Goal: Check status: Check status

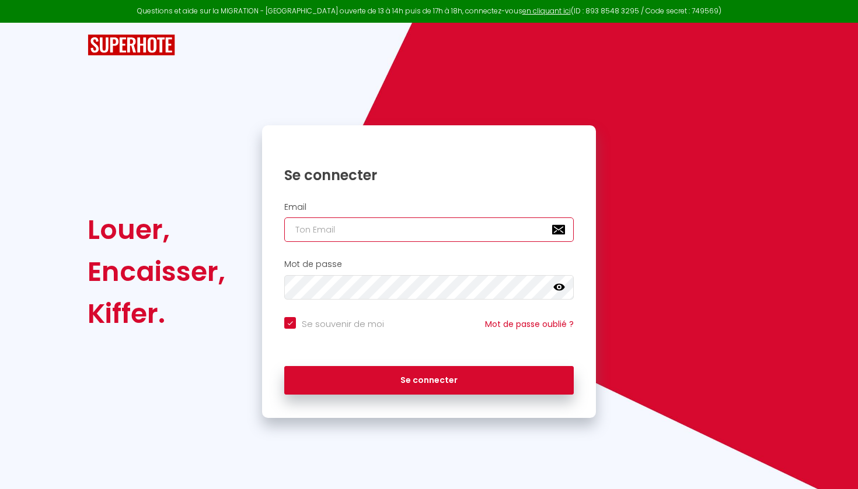
type input "o"
checkbox input "true"
type input "ou"
checkbox input "true"
type input "ouv"
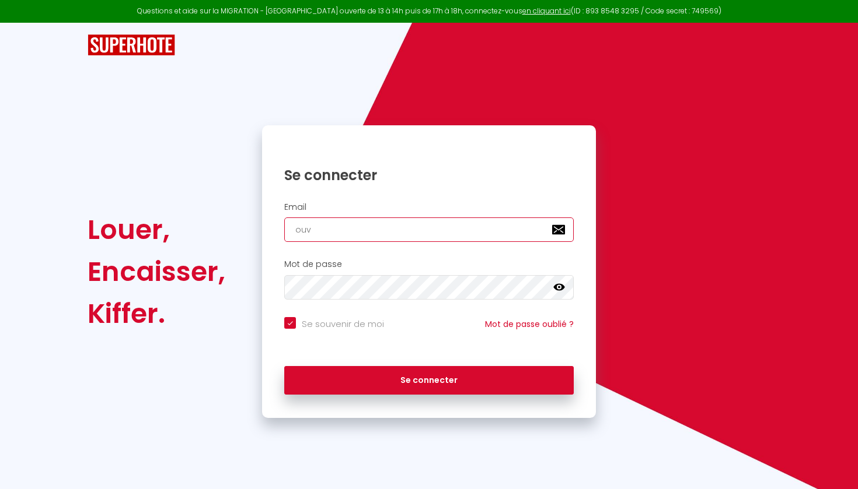
checkbox input "true"
type input "ouvr"
checkbox input "true"
type input "ouvry"
checkbox input "true"
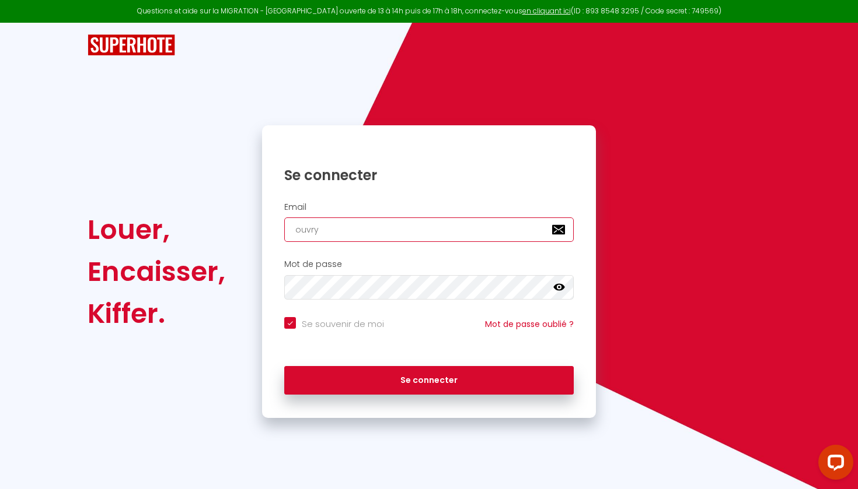
type input "ouvry."
checkbox input "true"
type input "ouvry.c"
checkbox input "true"
type input "[DOMAIN_NAME]"
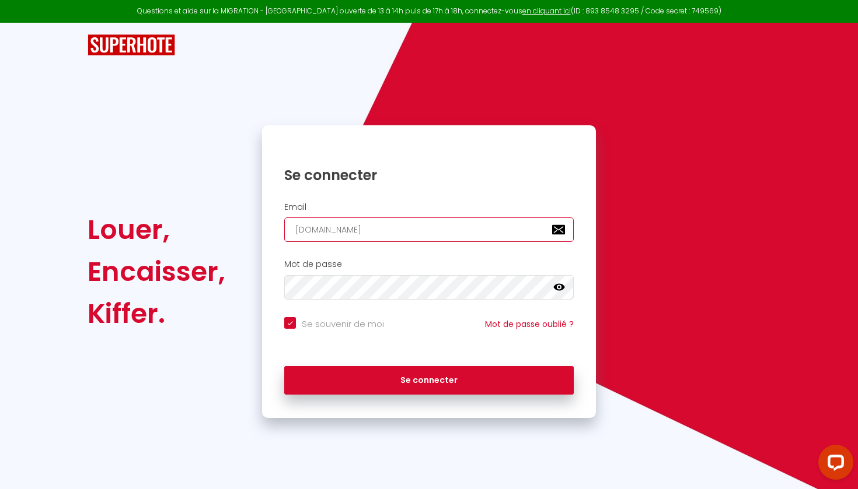
checkbox input "true"
type input "ouvry.cla"
checkbox input "true"
type input "ouvry.clai"
checkbox input "true"
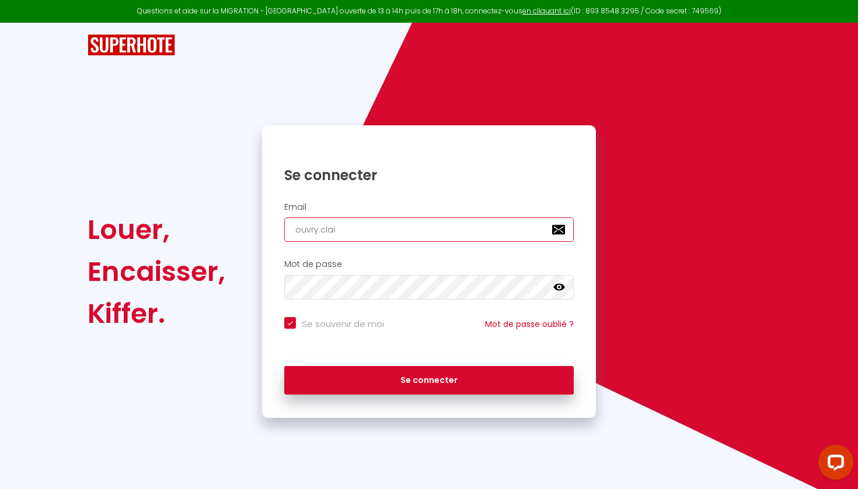
type input "ouvry.clair"
checkbox input "true"
type input "ouvry.[PERSON_NAME]"
checkbox input "true"
type input "ouvry.claire@"
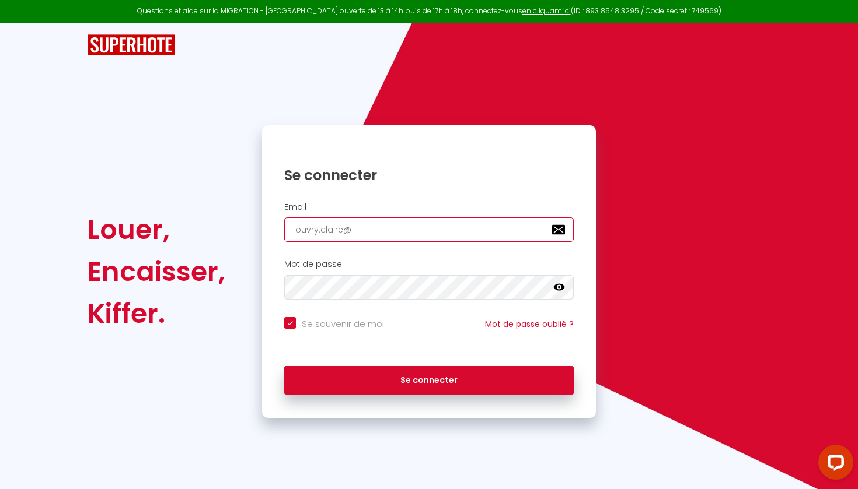
checkbox input "true"
type input "ouvry.claire@o"
checkbox input "true"
type input "ouvry.claire@or"
checkbox input "true"
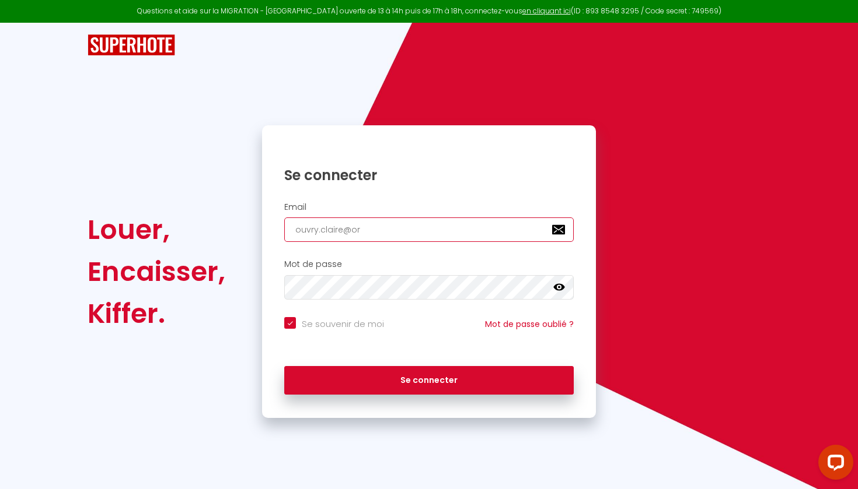
type input "ouvry.claire@ora"
checkbox input "true"
type input "ouvry.claire@oran"
checkbox input "true"
type input "ouvry.claire@orang"
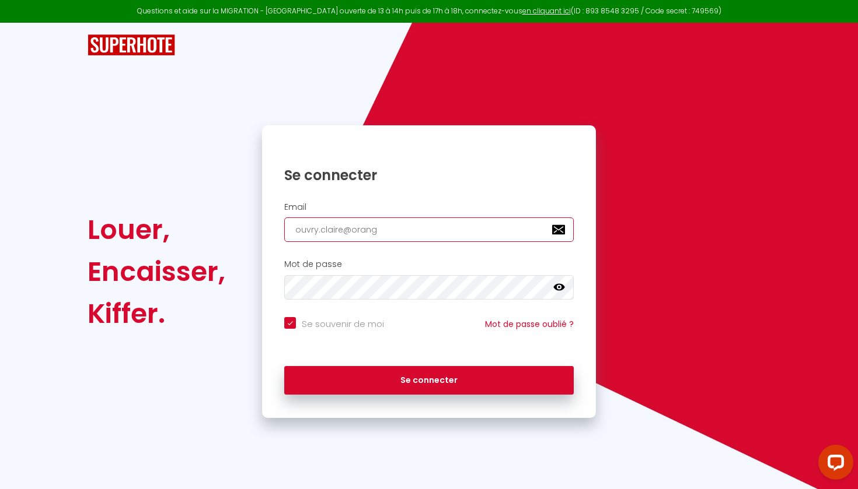
checkbox input "true"
type input "[EMAIL_ADDRESS]"
checkbox input "true"
type input "[EMAIL_ADDRESS]."
checkbox input "true"
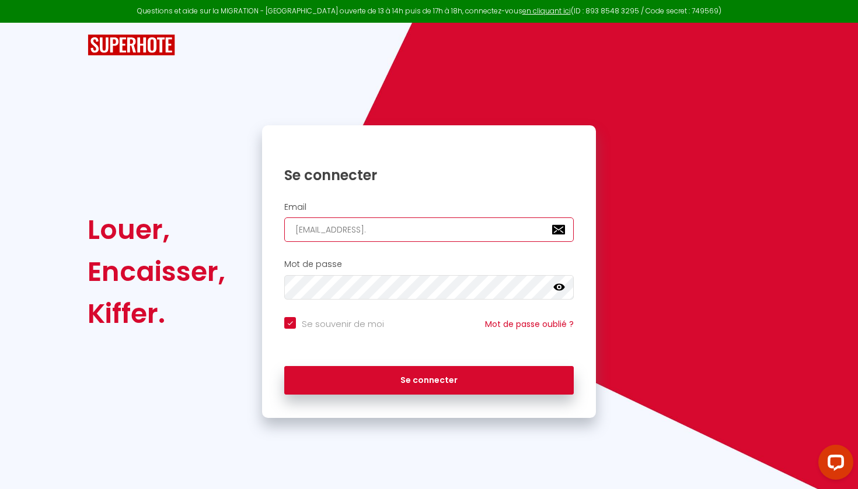
type input "ouvry.claire@orange.f"
checkbox input "true"
type input "[EMAIL_ADDRESS][DOMAIN_NAME]"
checkbox input "true"
drag, startPoint x: 401, startPoint y: 237, endPoint x: 290, endPoint y: 223, distance: 111.8
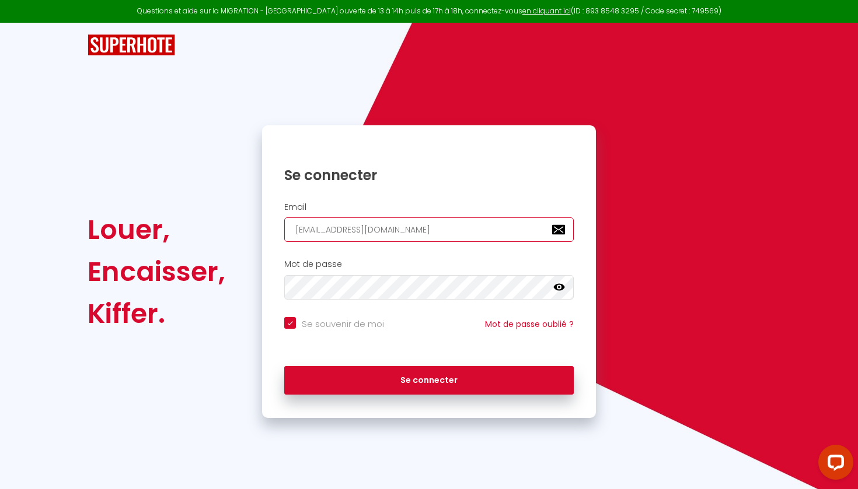
click at [290, 223] on input "[EMAIL_ADDRESS][DOMAIN_NAME]" at bounding box center [428, 230] width 289 height 25
type input "l"
checkbox input "true"
type input "le"
checkbox input "true"
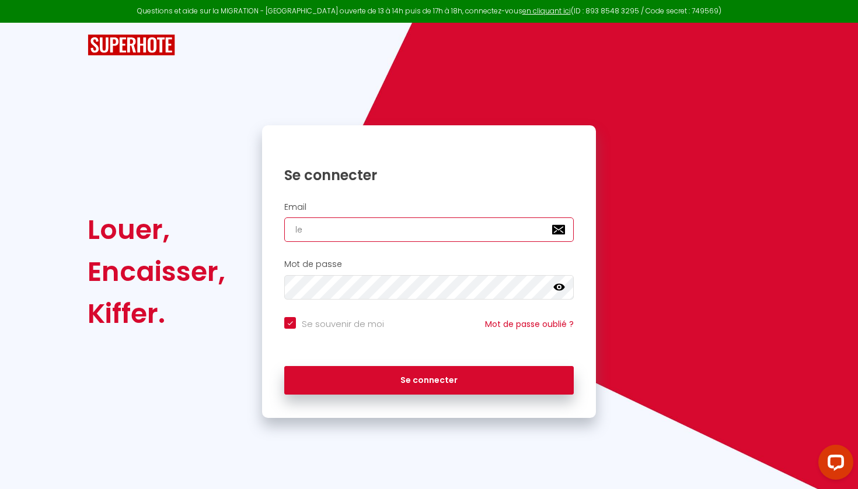
type input "lev"
checkbox input "true"
type input "levi"
checkbox input "true"
type input "[PERSON_NAME]"
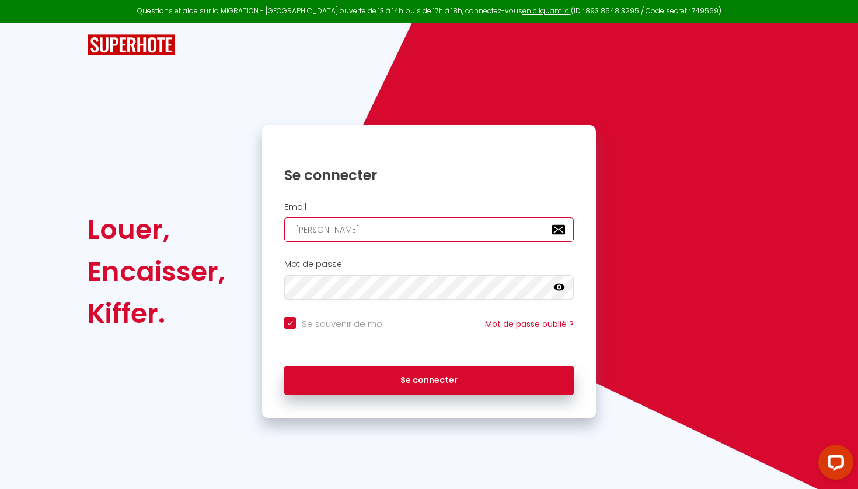
checkbox input "true"
type input "[PERSON_NAME]"
checkbox input "true"
type input "levitto"
checkbox input "true"
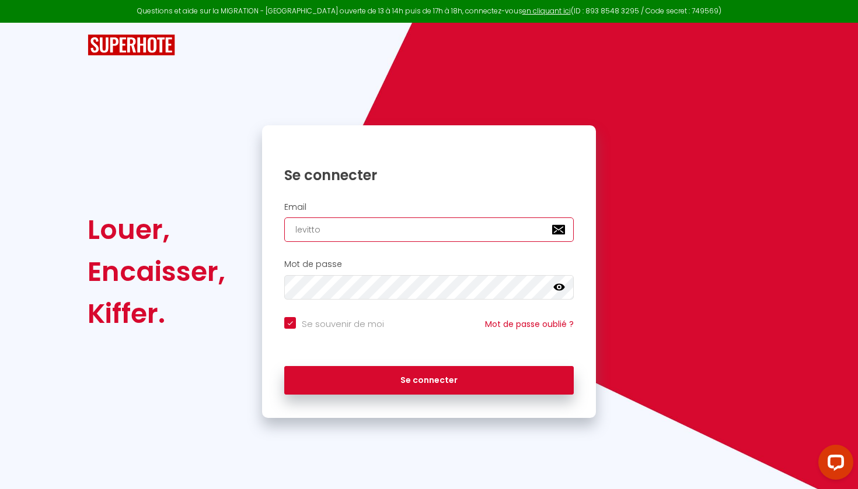
type input "levitton"
checkbox input "true"
type input "levitton2"
checkbox input "true"
type input "levitton24"
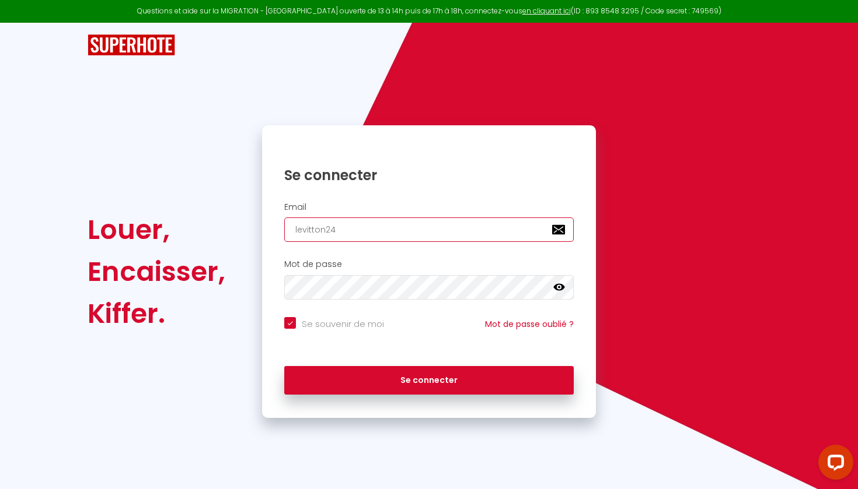
checkbox input "true"
type input "levitton24@"
checkbox input "true"
type input "levitton24@g"
checkbox input "true"
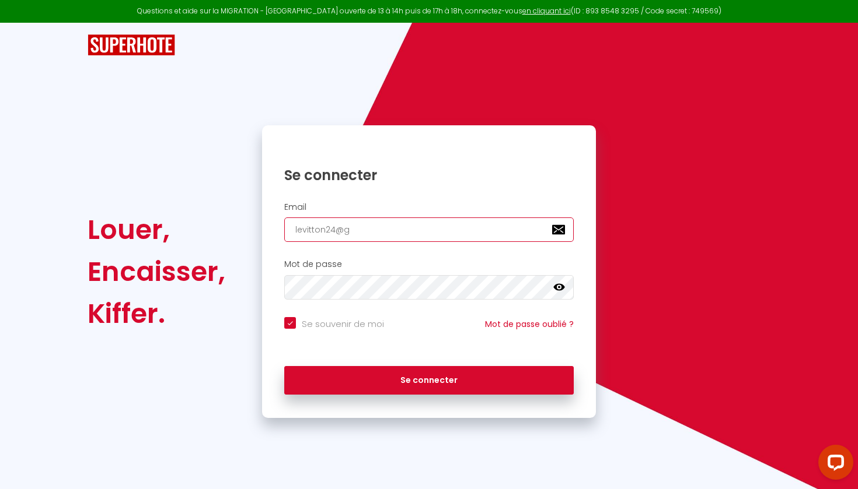
type input "levitton24@gm"
checkbox input "true"
type input "levitton24@gma"
checkbox input "true"
type input "levitton24@gmai"
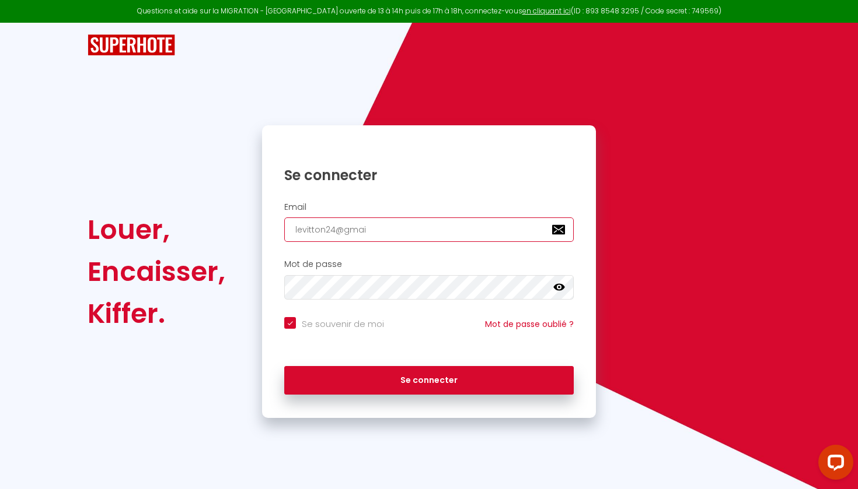
checkbox input "true"
type input "[EMAIL_ADDRESS]"
checkbox input "true"
type input "[EMAIL_ADDRESS]."
checkbox input "true"
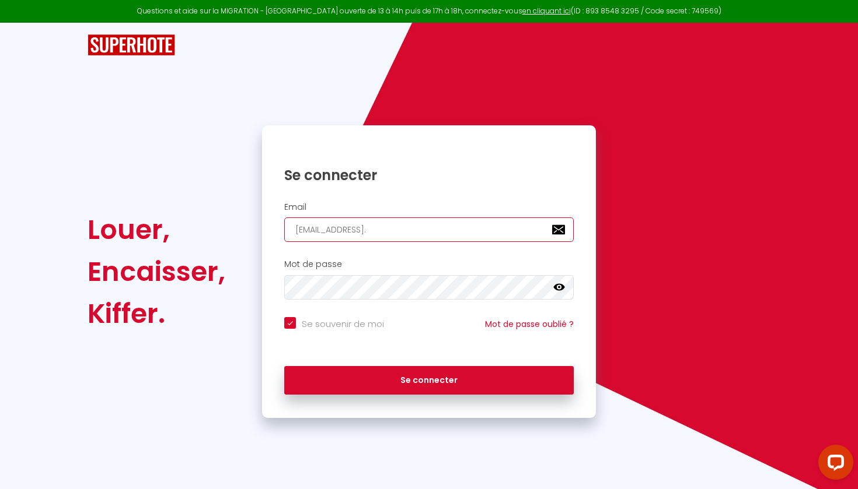
type input "levitton24@gmail.c"
checkbox input "true"
type input "[EMAIL_ADDRESS][DOMAIN_NAME]"
checkbox input "true"
type input "[EMAIL_ADDRESS][DOMAIN_NAME]"
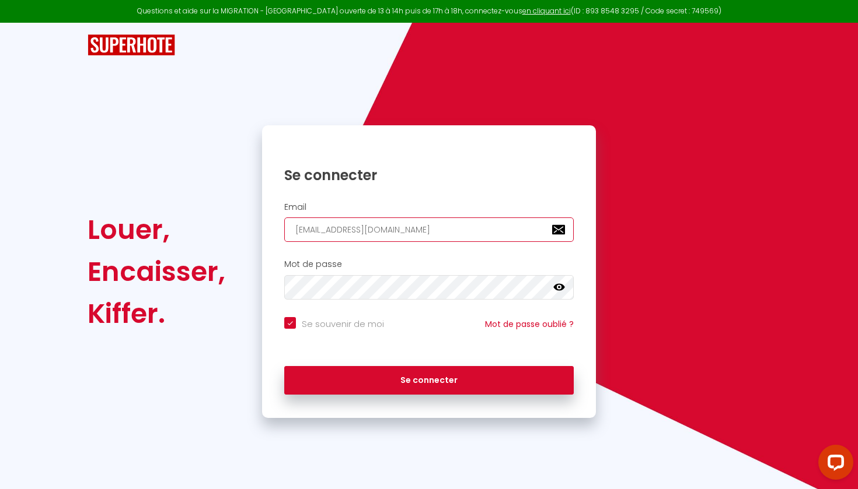
checkbox input "true"
type input "[EMAIL_ADDRESS][DOMAIN_NAME]"
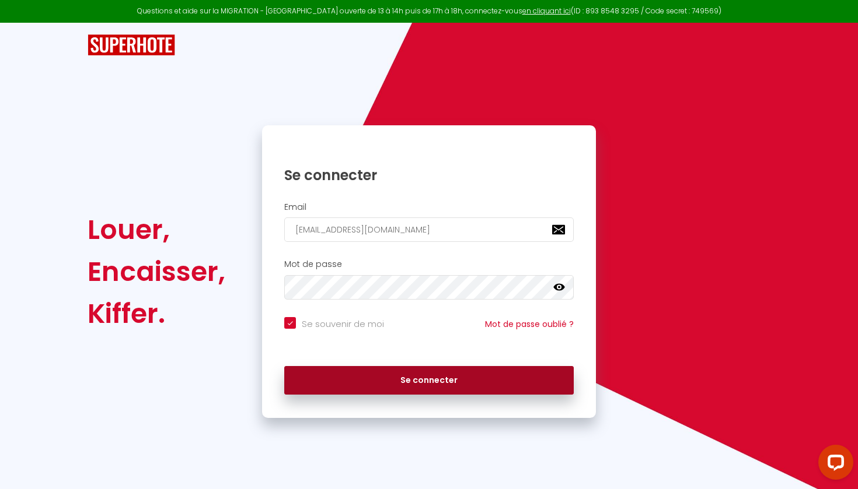
click at [406, 379] on button "Se connecter" at bounding box center [428, 380] width 289 height 29
checkbox input "true"
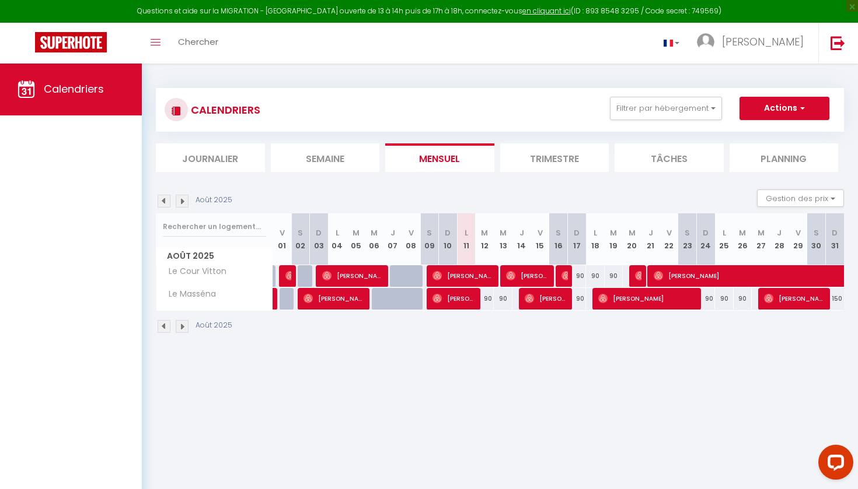
click at [163, 201] on img at bounding box center [164, 201] width 13 height 13
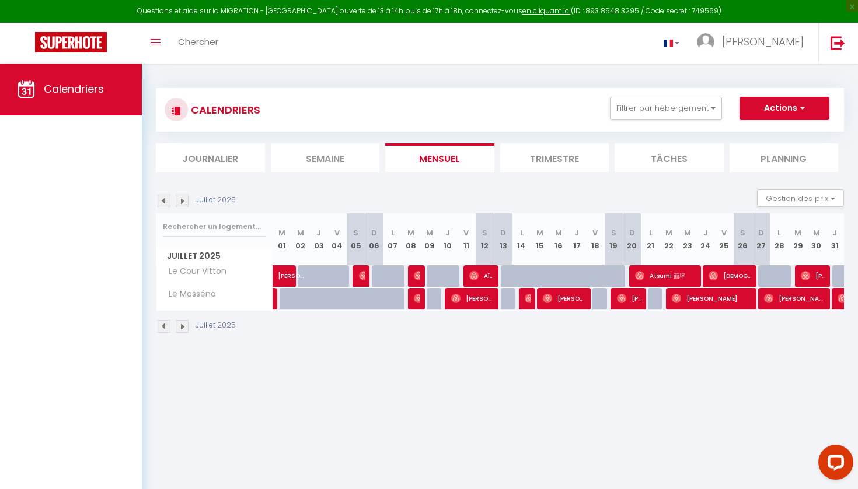
click at [361, 277] on img at bounding box center [363, 275] width 9 height 9
select select "OK"
select select "0"
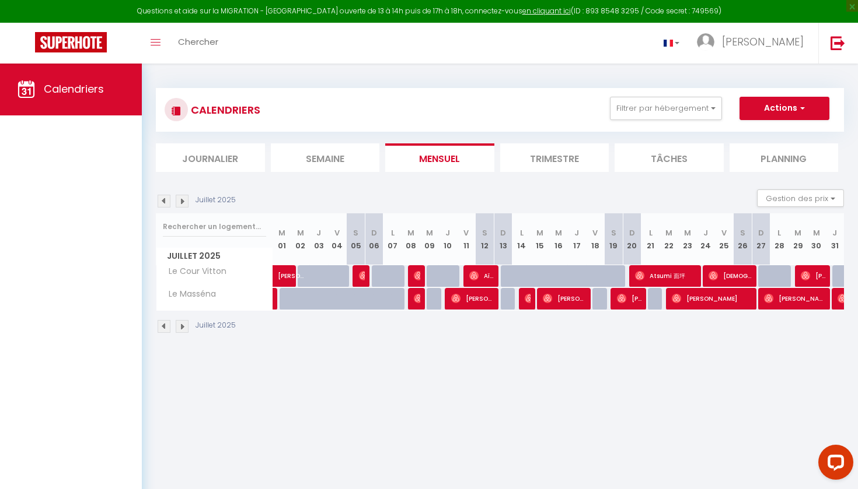
select select "1"
select select
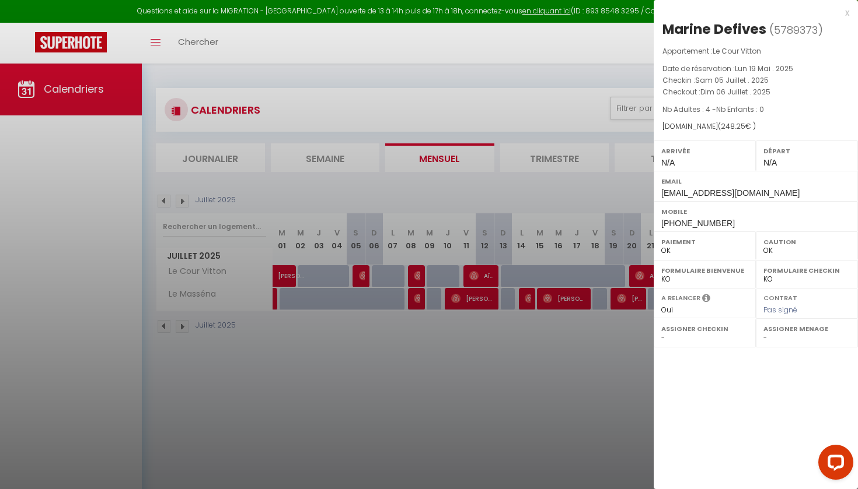
click at [416, 277] on div at bounding box center [429, 244] width 858 height 489
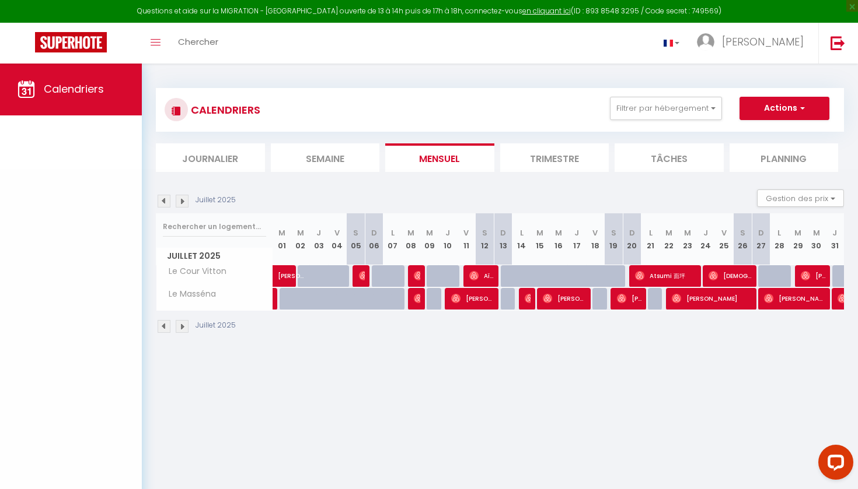
click at [416, 277] on img at bounding box center [418, 275] width 9 height 9
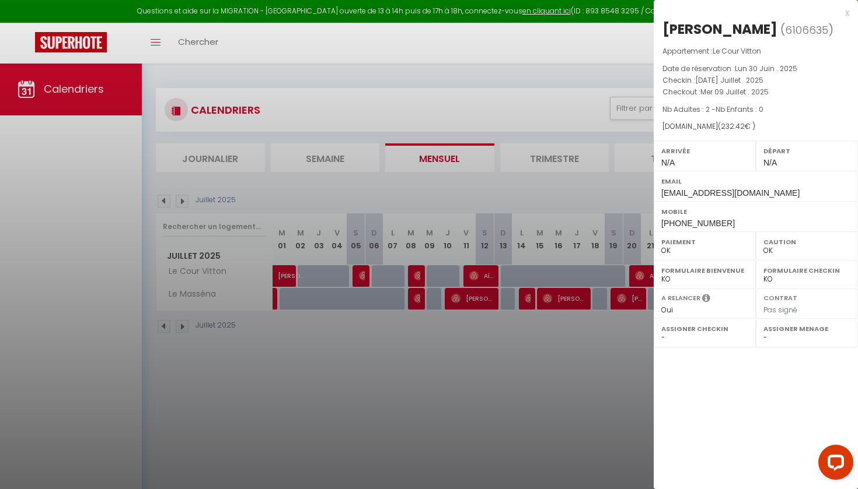
click at [476, 278] on div at bounding box center [429, 244] width 858 height 489
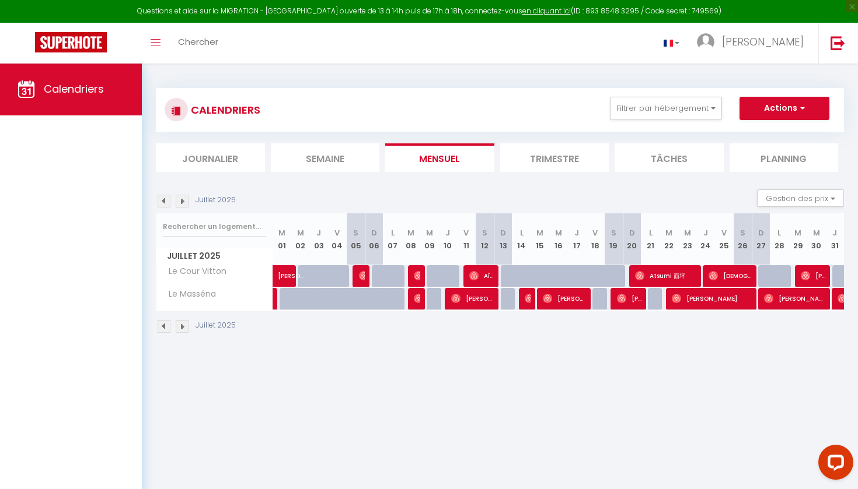
click at [476, 278] on img at bounding box center [473, 275] width 9 height 9
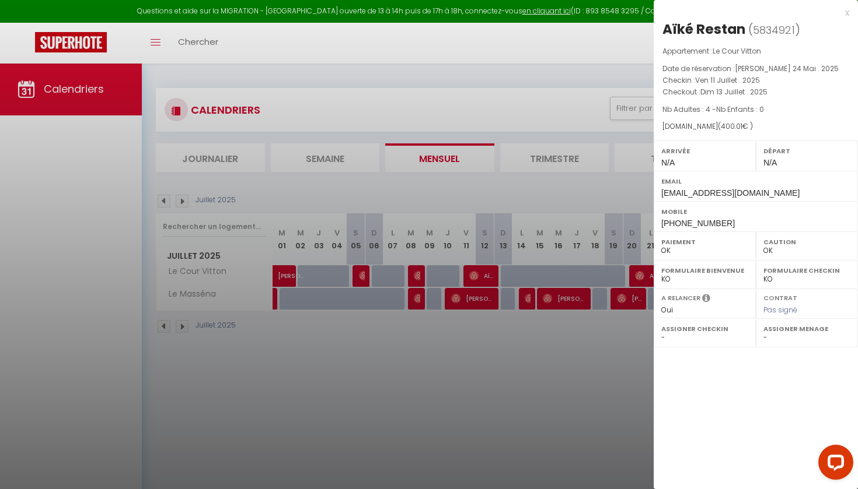
click at [638, 278] on div at bounding box center [429, 244] width 858 height 489
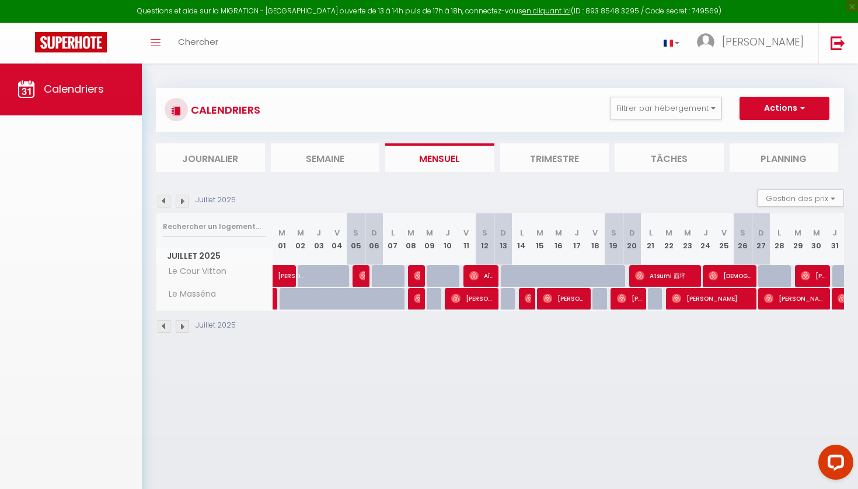
click at [638, 278] on img at bounding box center [639, 275] width 9 height 9
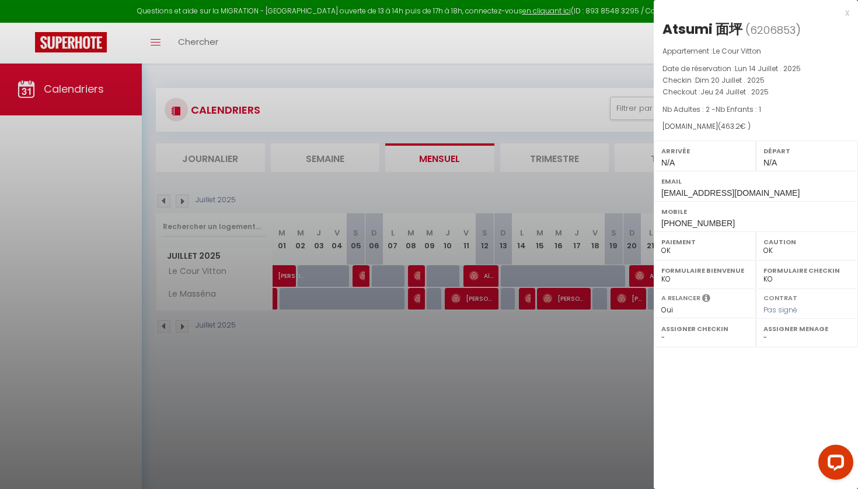
click at [544, 325] on div at bounding box center [429, 244] width 858 height 489
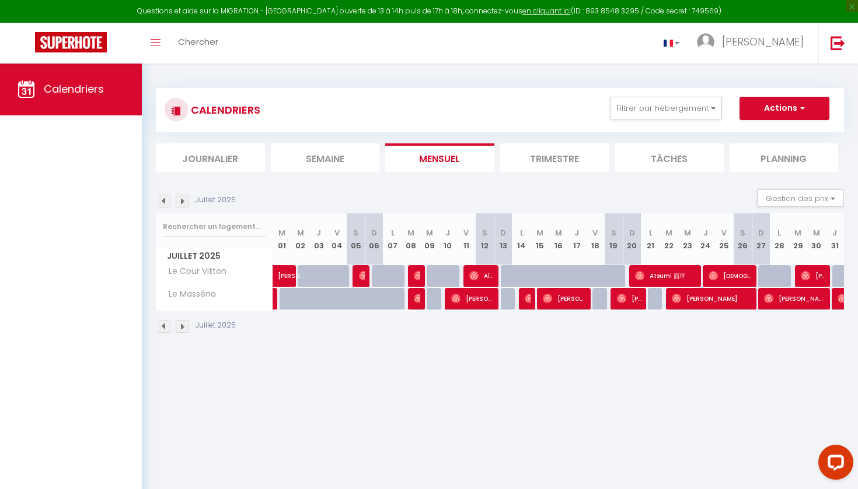
click at [721, 278] on span "[DEMOGRAPHIC_DATA][PERSON_NAME]" at bounding box center [730, 276] width 44 height 22
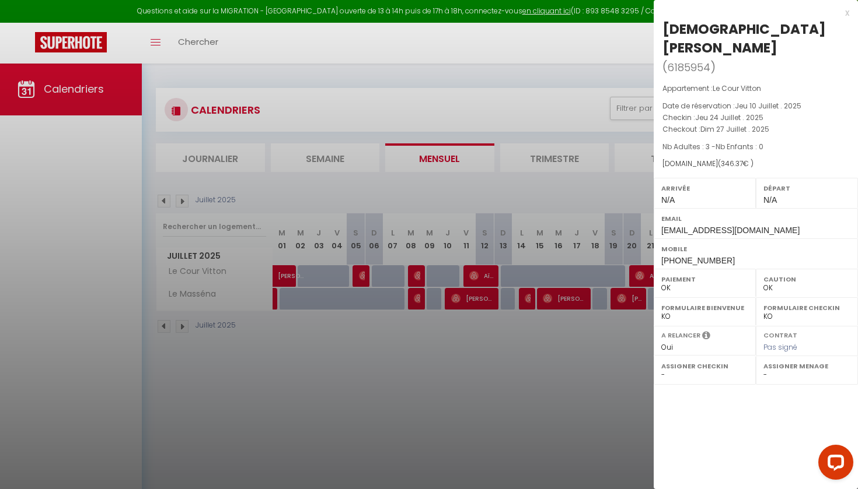
click at [585, 384] on div at bounding box center [429, 244] width 858 height 489
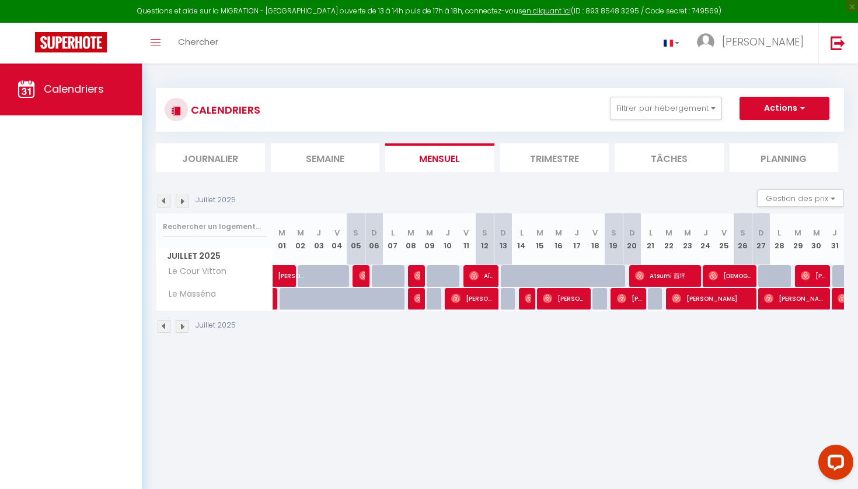
click at [808, 275] on img at bounding box center [804, 275] width 9 height 9
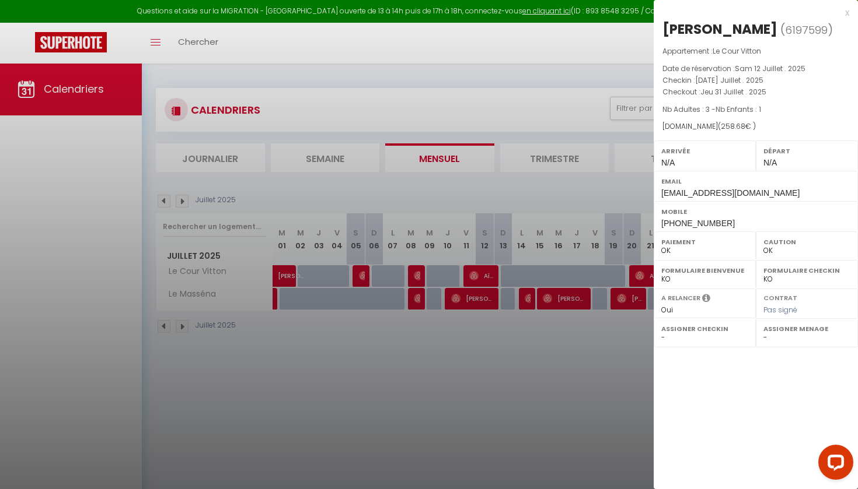
click at [424, 364] on div at bounding box center [429, 244] width 858 height 489
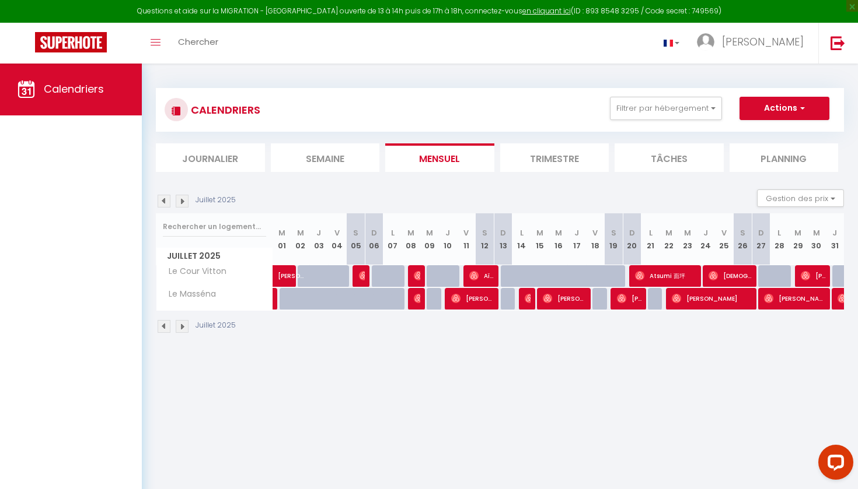
click at [416, 298] on img at bounding box center [418, 298] width 9 height 9
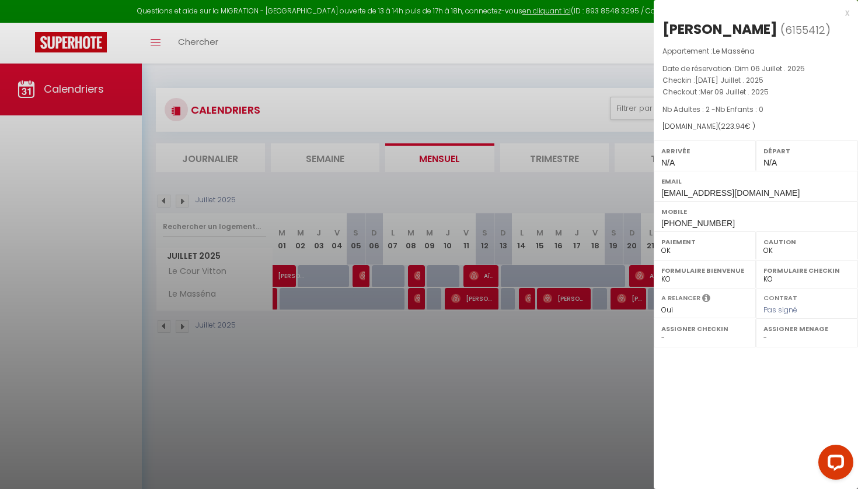
click at [463, 300] on div at bounding box center [429, 244] width 858 height 489
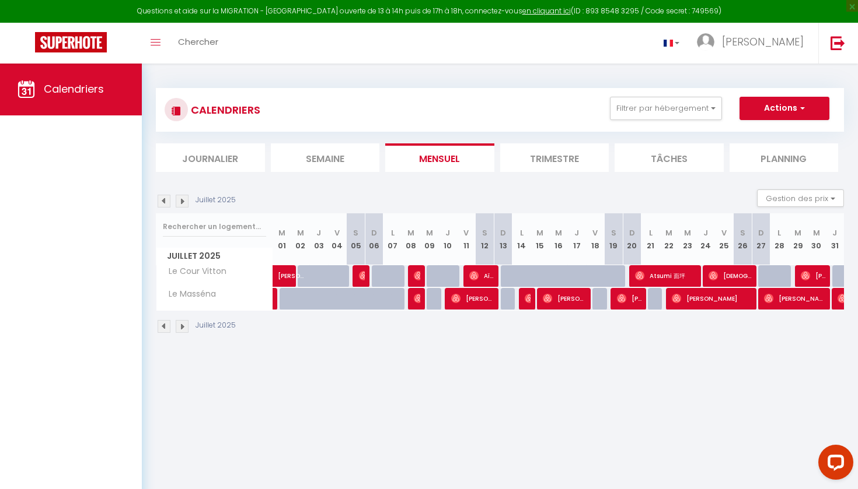
click at [463, 300] on span "[PERSON_NAME]" at bounding box center [473, 299] width 44 height 22
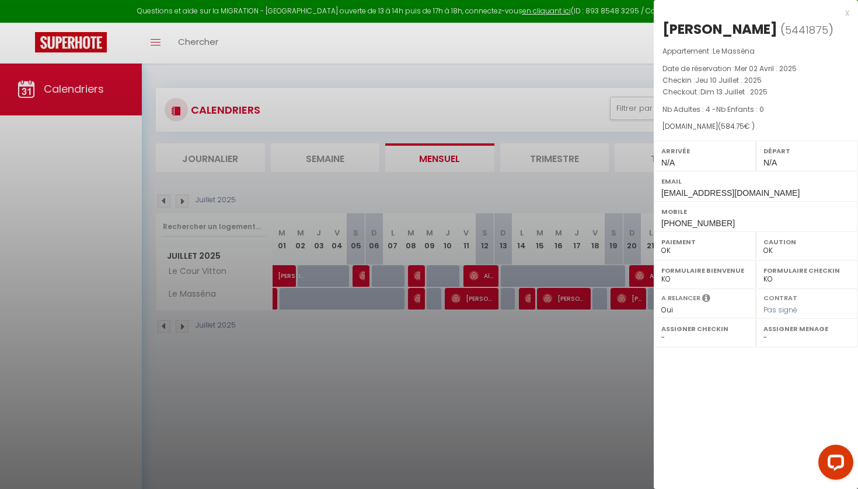
click at [524, 300] on div at bounding box center [429, 244] width 858 height 489
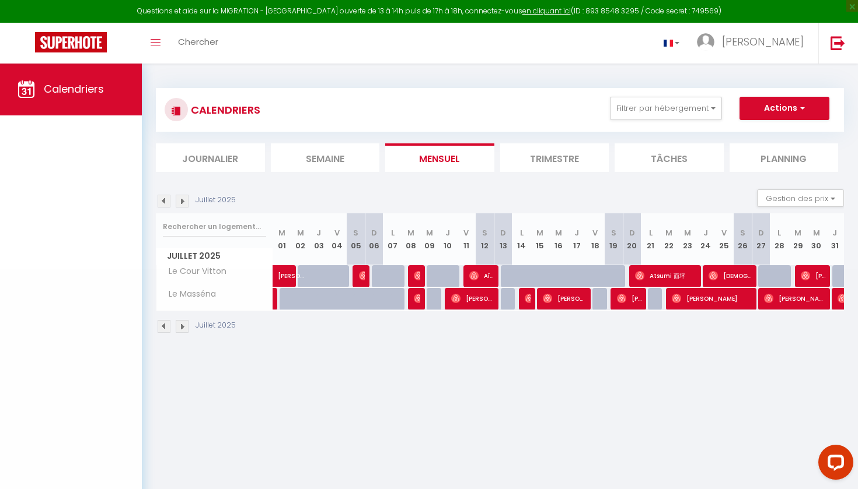
click at [524, 300] on body "Questions et aide sur la MIGRATION - [GEOGRAPHIC_DATA] ouverte de 13 à 14h puis…" at bounding box center [429, 307] width 858 height 489
click at [524, 300] on img at bounding box center [528, 298] width 9 height 9
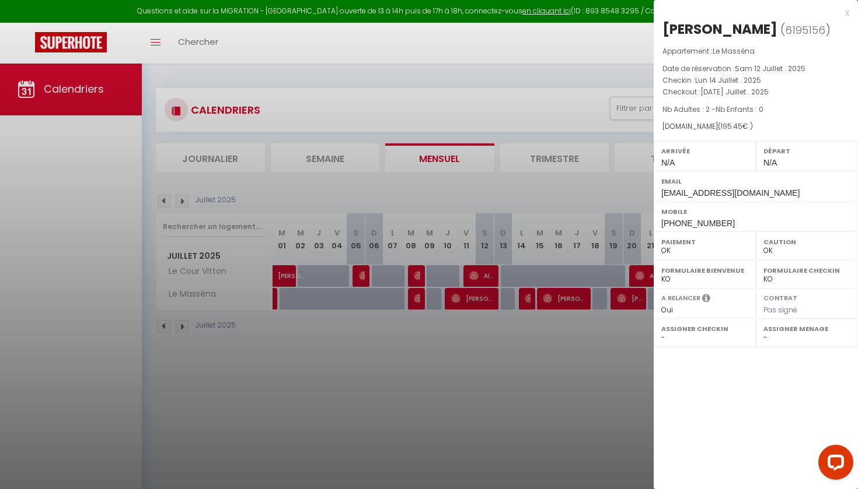
click at [422, 298] on div at bounding box center [429, 244] width 858 height 489
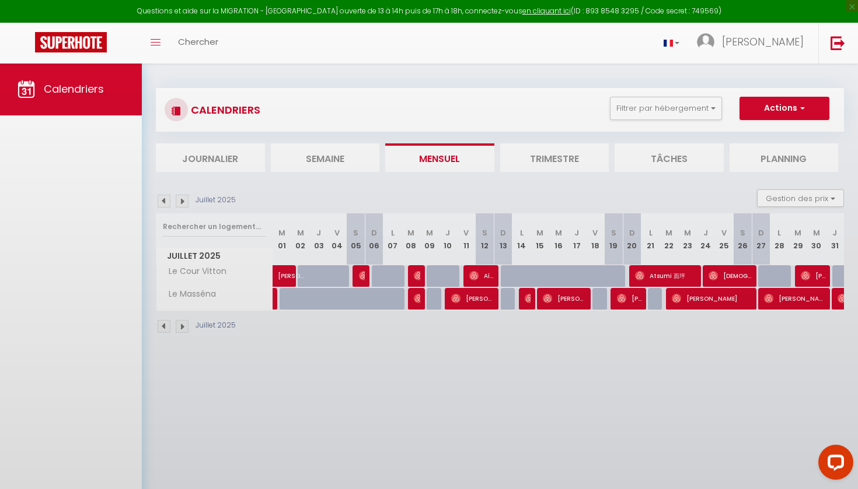
click at [422, 298] on body "Questions et aide sur la MIGRATION - [GEOGRAPHIC_DATA] ouverte de 13 à 14h puis…" at bounding box center [429, 307] width 858 height 489
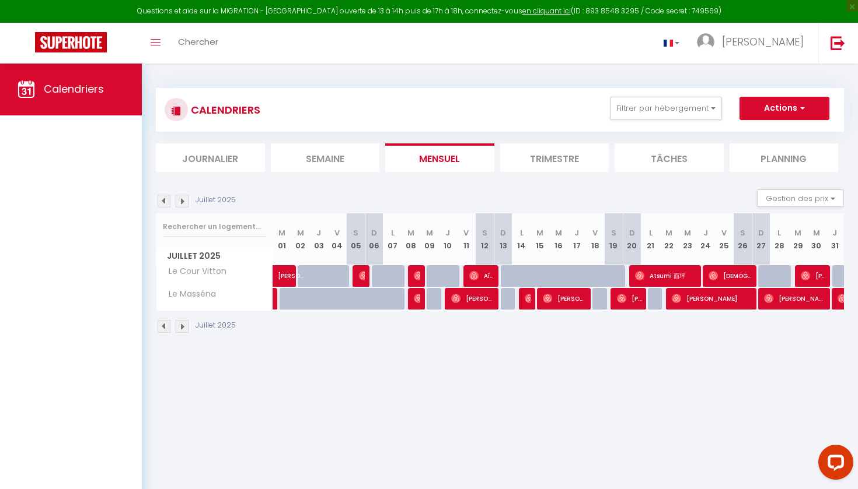
click at [417, 298] on img at bounding box center [418, 298] width 9 height 9
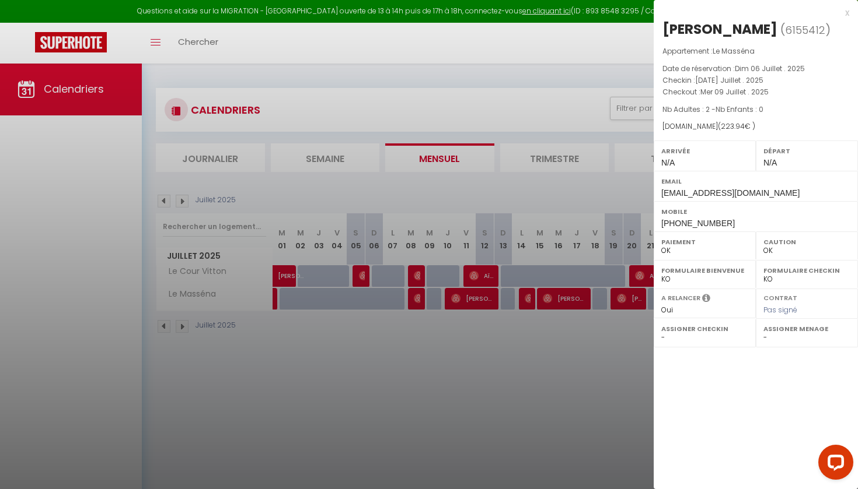
click at [526, 303] on div at bounding box center [429, 244] width 858 height 489
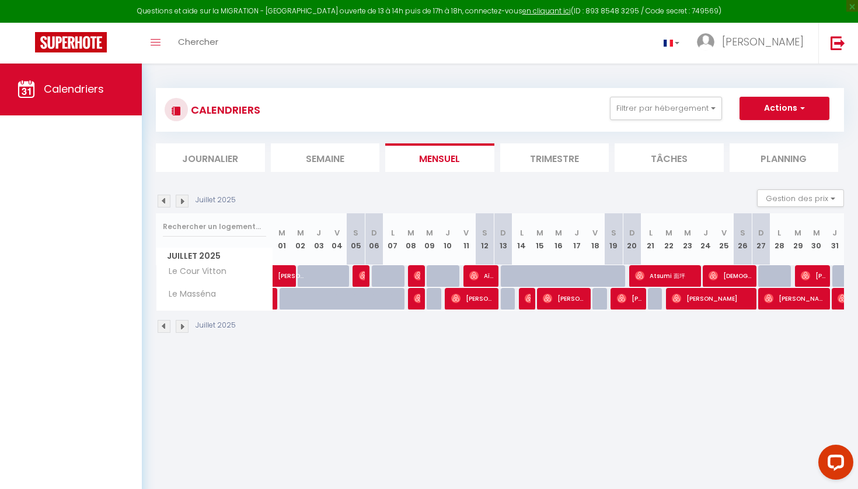
click at [526, 303] on img at bounding box center [528, 298] width 9 height 9
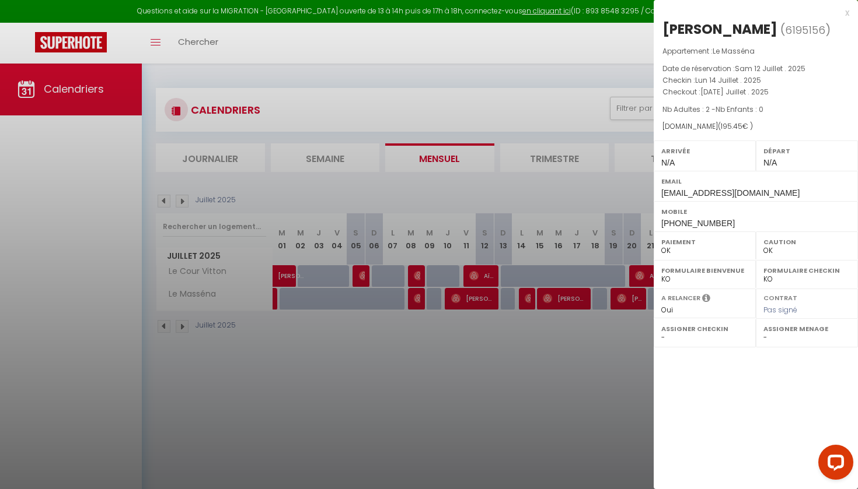
click at [380, 362] on div at bounding box center [429, 244] width 858 height 489
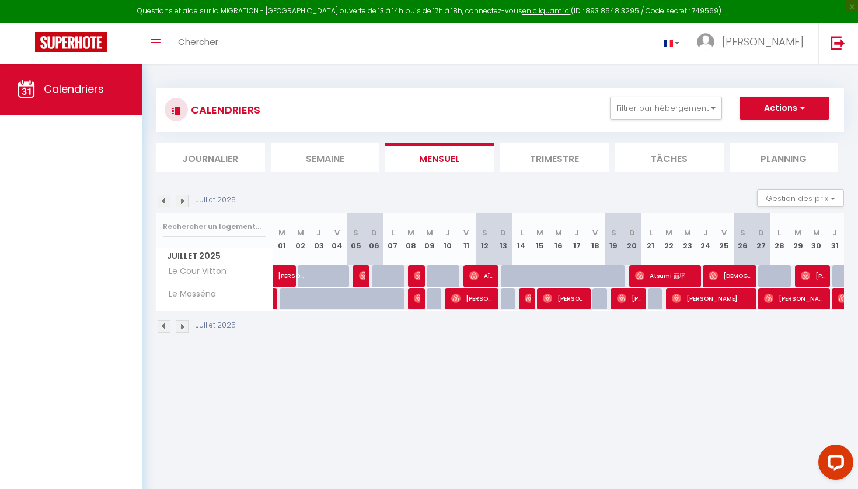
click at [557, 301] on span "[PERSON_NAME]" at bounding box center [565, 299] width 44 height 22
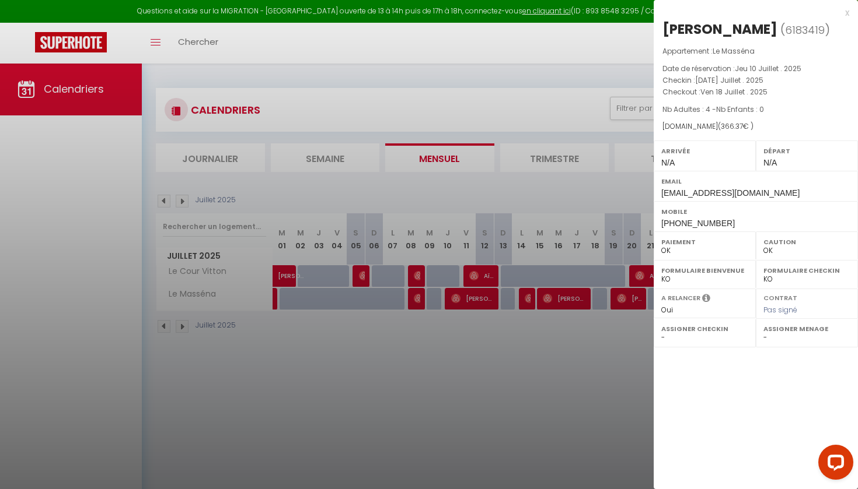
click at [522, 199] on div at bounding box center [429, 244] width 858 height 489
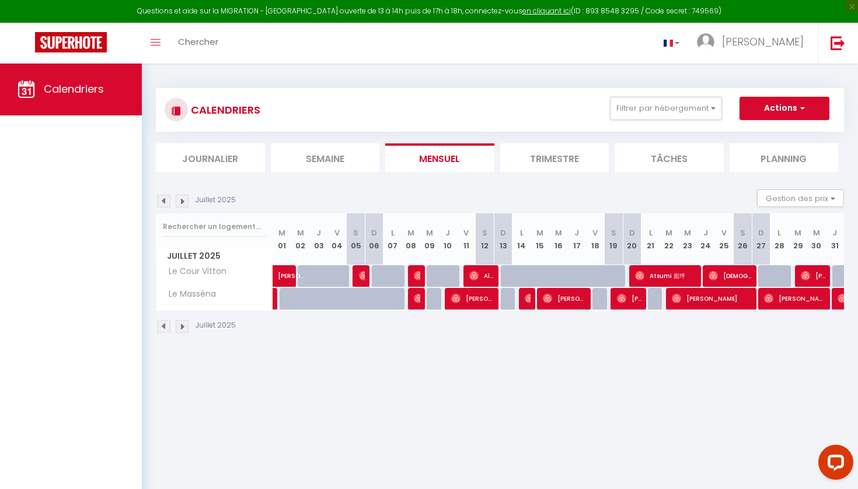
click at [638, 298] on span "[PERSON_NAME]" at bounding box center [629, 299] width 25 height 22
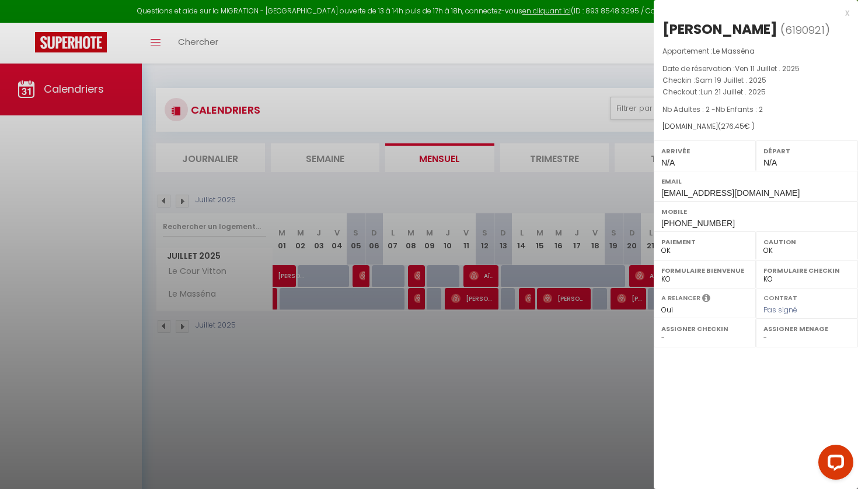
click at [596, 414] on div at bounding box center [429, 244] width 858 height 489
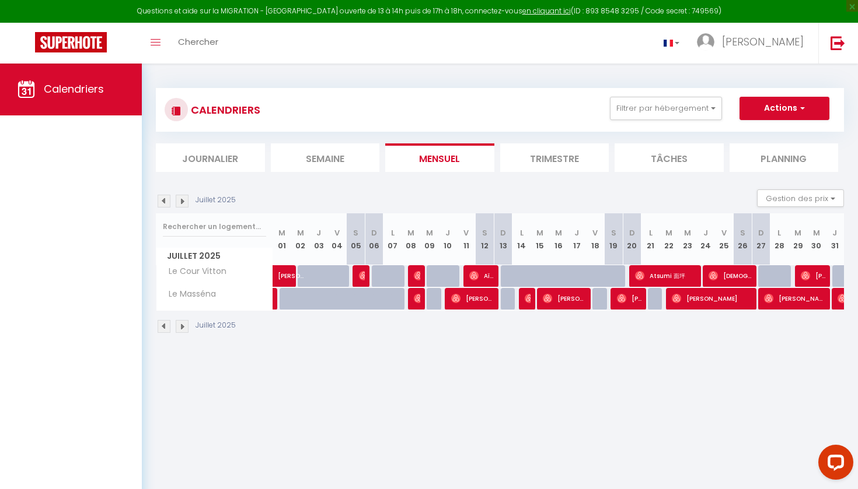
click at [684, 298] on span "[PERSON_NAME]" at bounding box center [711, 299] width 81 height 22
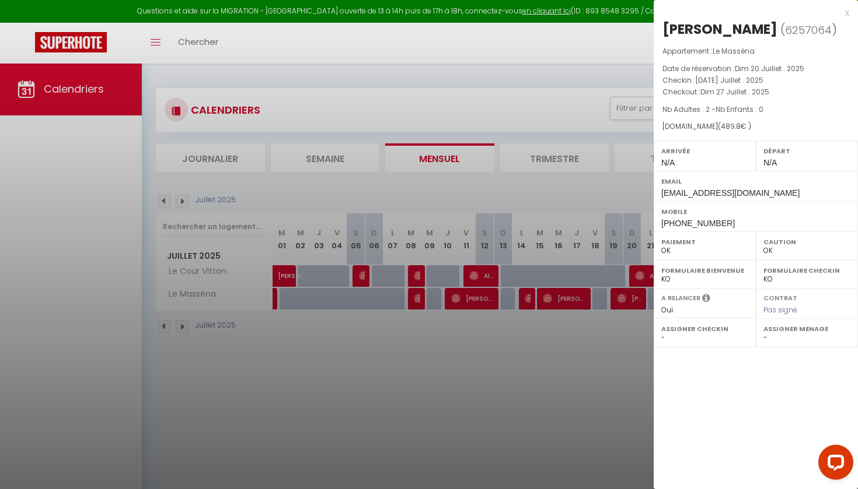
click at [569, 401] on div at bounding box center [429, 244] width 858 height 489
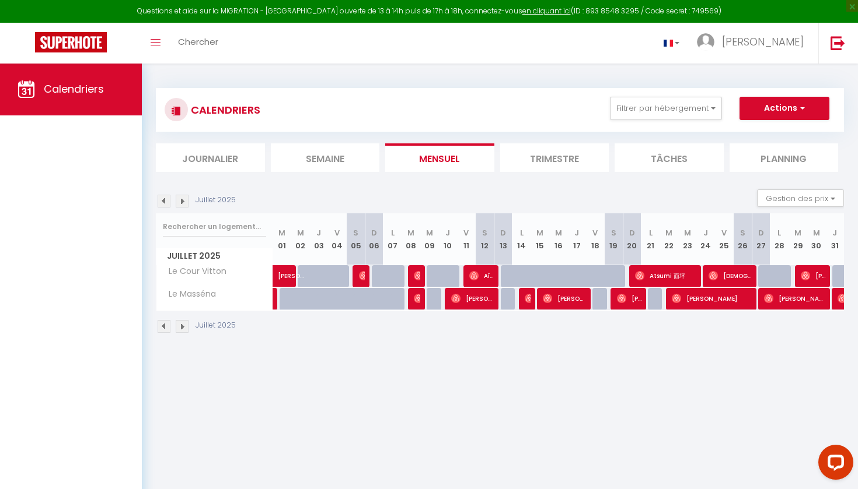
click at [788, 297] on span "[PERSON_NAME]" at bounding box center [795, 299] width 62 height 22
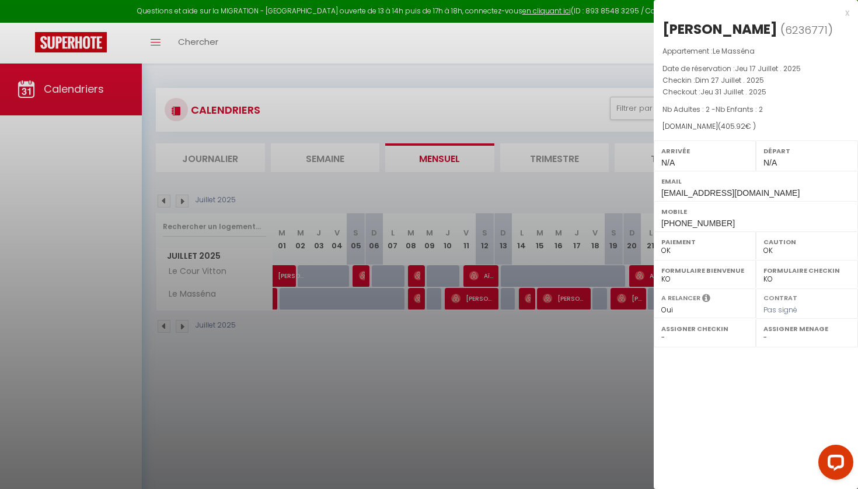
click at [601, 327] on div at bounding box center [429, 244] width 858 height 489
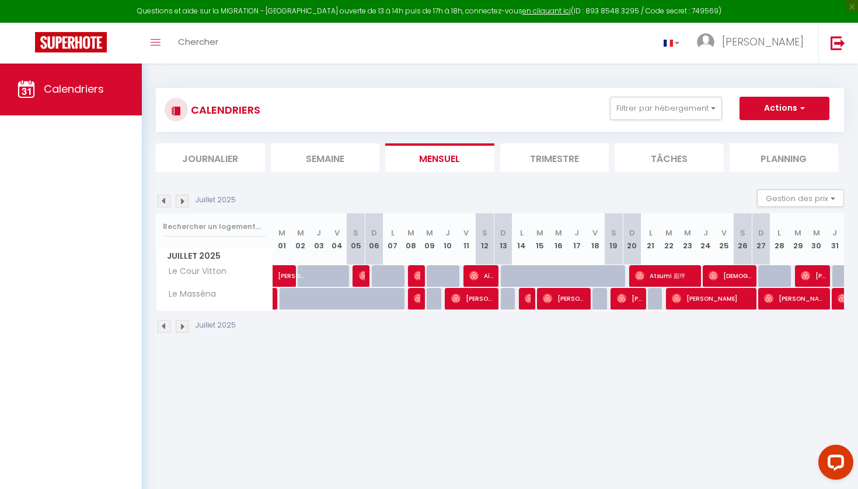
click at [842, 296] on img at bounding box center [841, 298] width 9 height 9
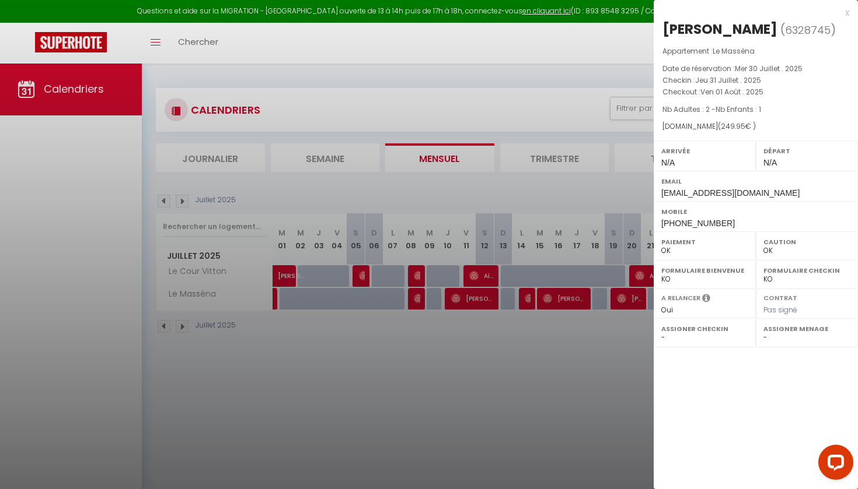
click at [430, 54] on div at bounding box center [429, 244] width 858 height 489
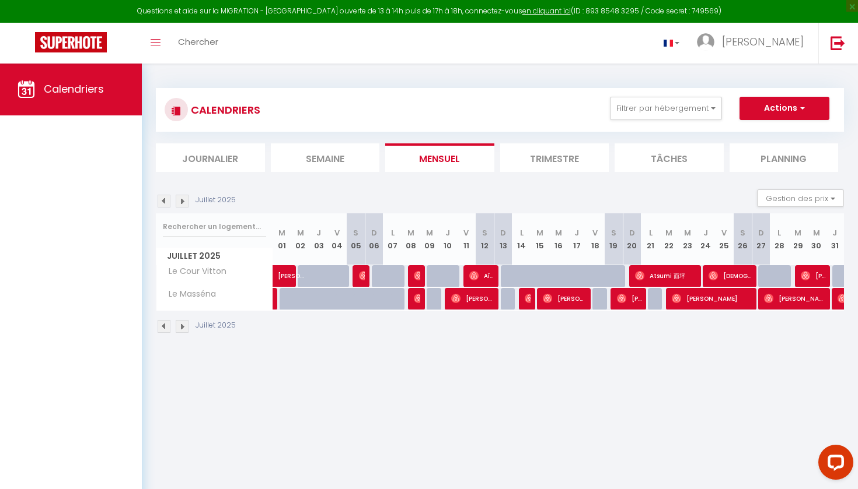
click at [185, 200] on img at bounding box center [182, 201] width 13 height 13
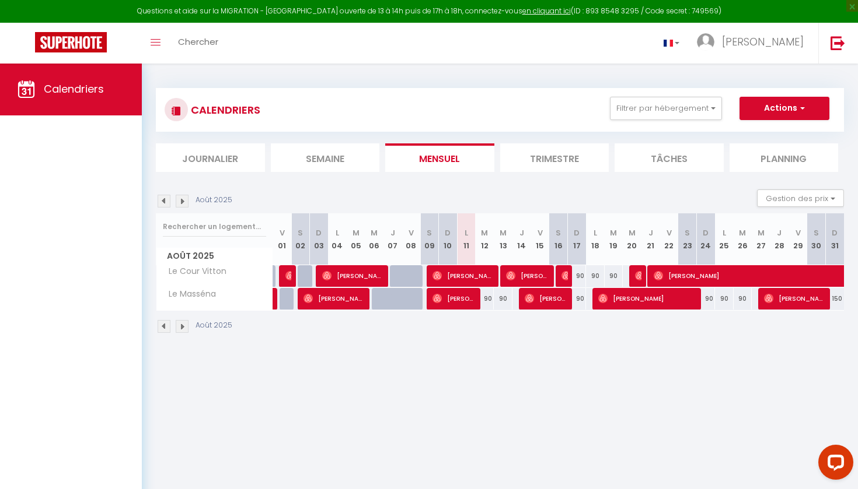
click at [185, 202] on img at bounding box center [182, 201] width 13 height 13
